Goal: Find specific page/section: Find specific page/section

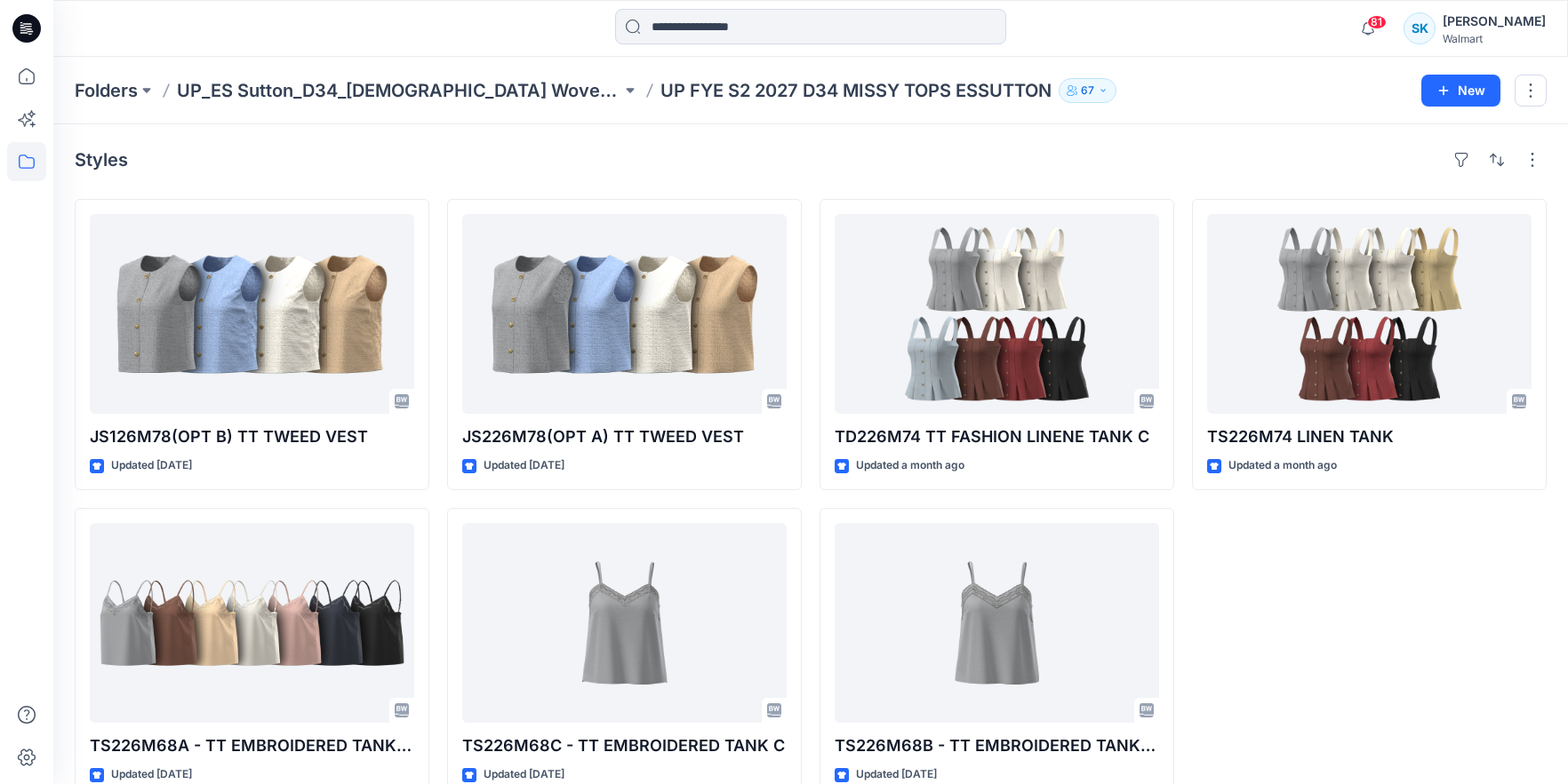
click at [739, 166] on div "Styles" at bounding box center [811, 160] width 1472 height 28
click at [748, 167] on div "Styles" at bounding box center [811, 160] width 1472 height 28
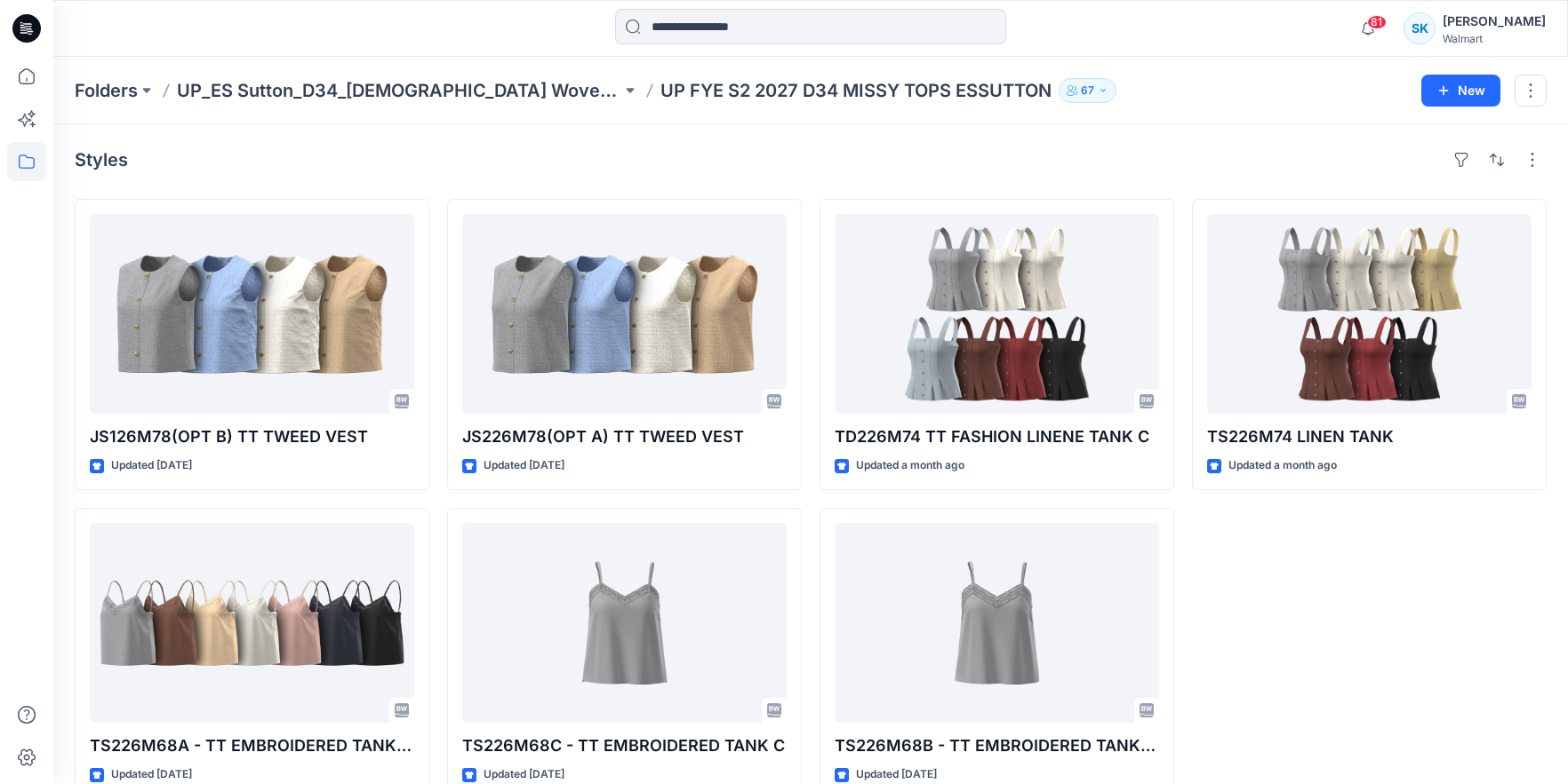
click at [742, 158] on div "Styles" at bounding box center [811, 160] width 1472 height 28
click at [743, 157] on div "Styles" at bounding box center [811, 160] width 1472 height 28
click at [748, 159] on div "Styles" at bounding box center [811, 160] width 1472 height 28
click at [743, 156] on div "Styles" at bounding box center [811, 160] width 1472 height 28
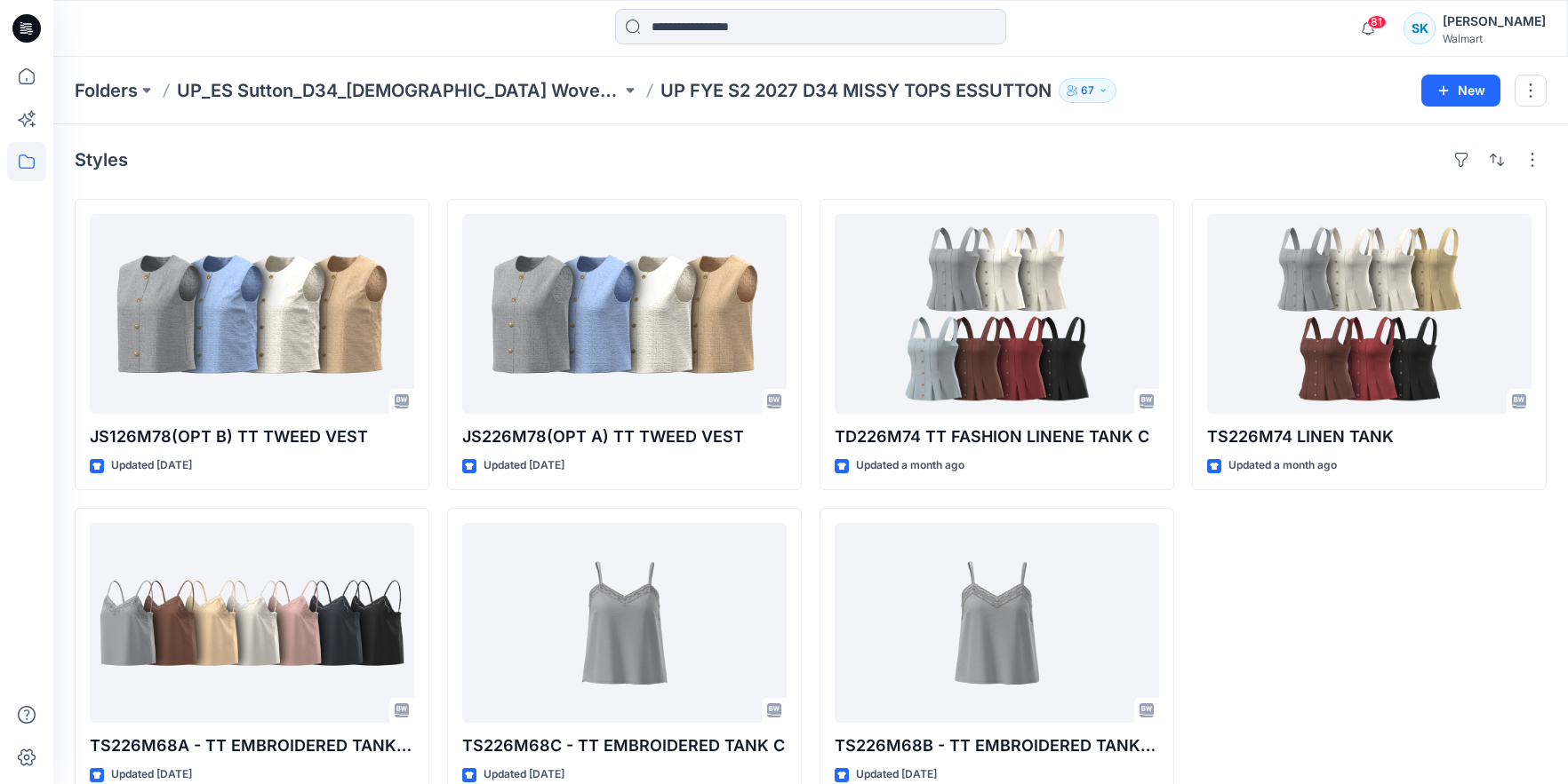
click at [744, 156] on div "Styles" at bounding box center [811, 160] width 1472 height 28
click at [747, 157] on div "Styles" at bounding box center [811, 160] width 1472 height 28
click at [747, 156] on div "Styles" at bounding box center [811, 160] width 1472 height 28
click at [748, 157] on div "Styles" at bounding box center [811, 160] width 1472 height 28
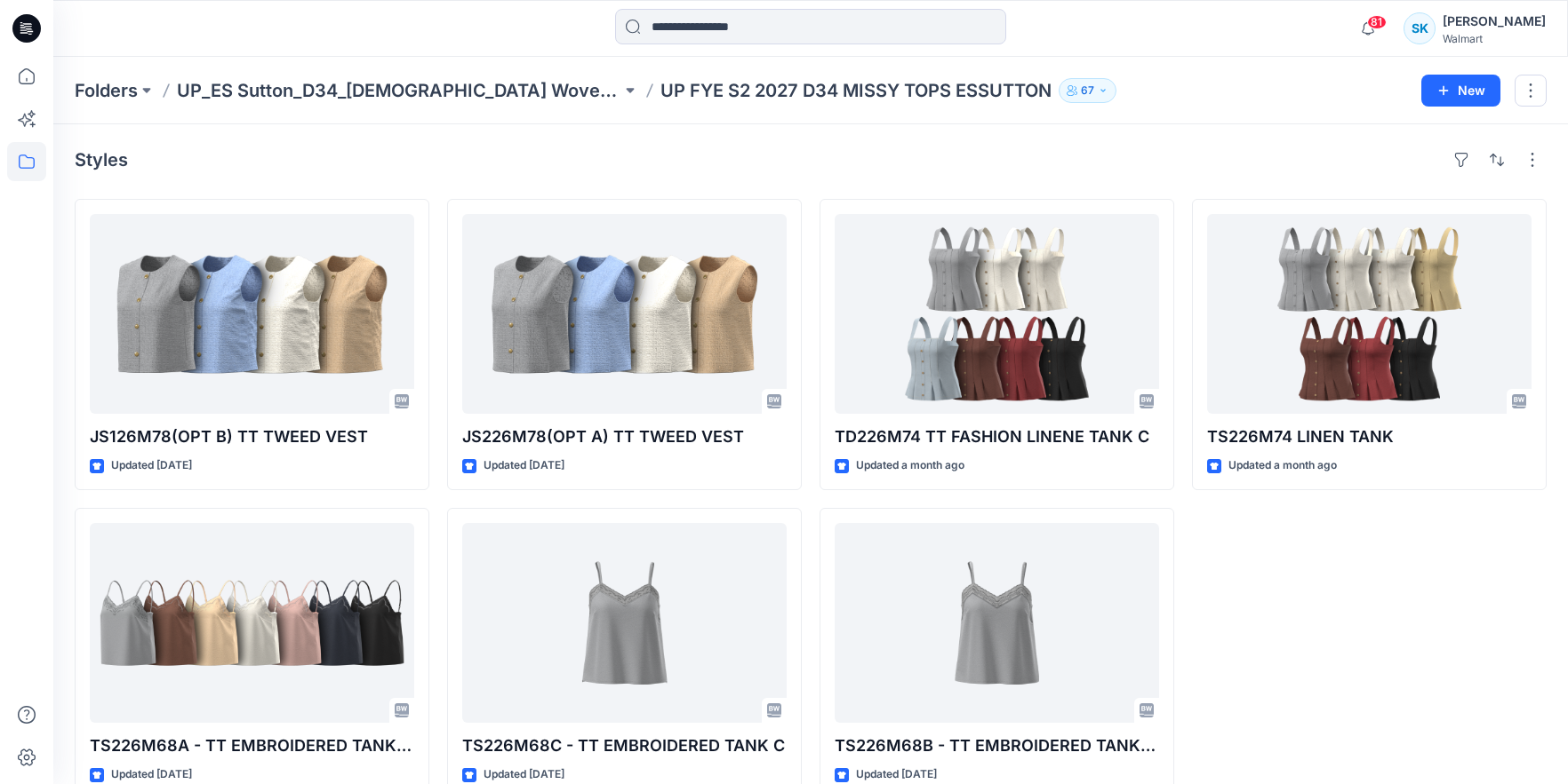
click at [748, 157] on div "Styles" at bounding box center [811, 160] width 1472 height 28
